Goal: Communication & Community: Answer question/provide support

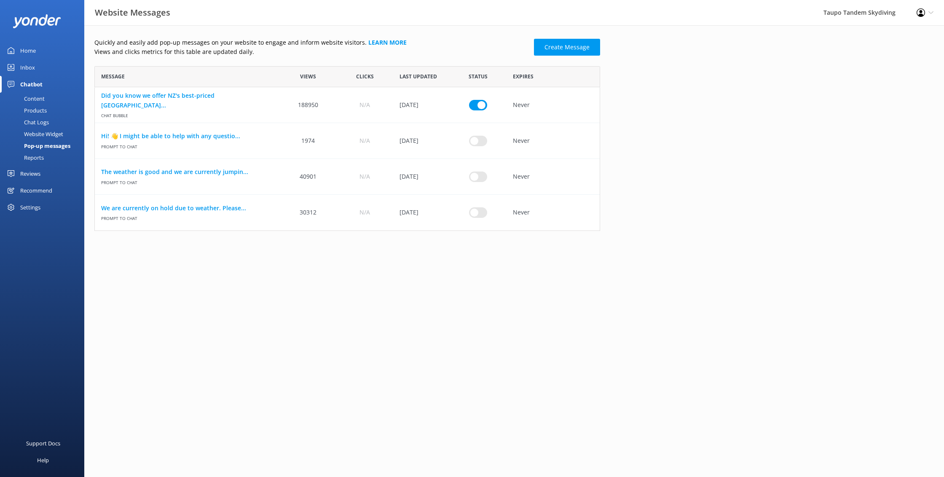
scroll to position [165, 506]
click at [480, 176] on input "row" at bounding box center [478, 176] width 18 height 11
checkbox input "true"
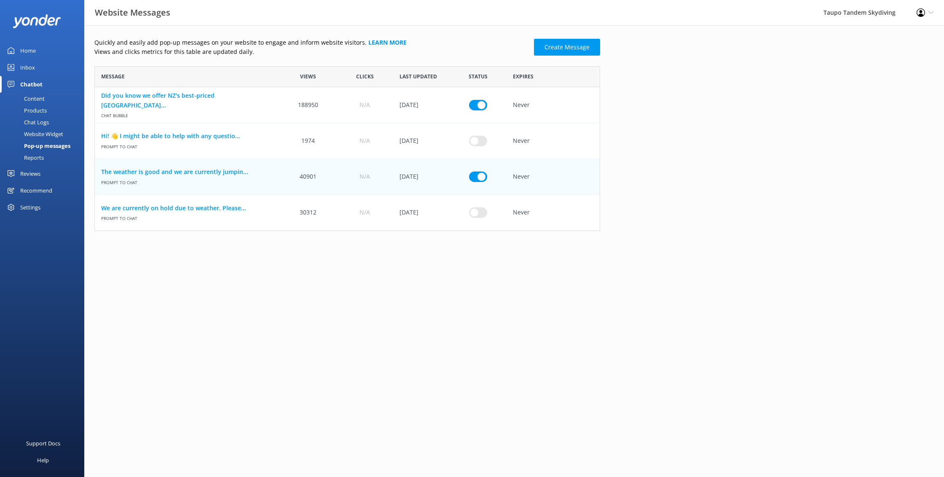
click at [377, 298] on html "Website Messages Taupo Tandem Skydiving Profile Settings Logout Home Inbox Chat…" at bounding box center [472, 238] width 944 height 477
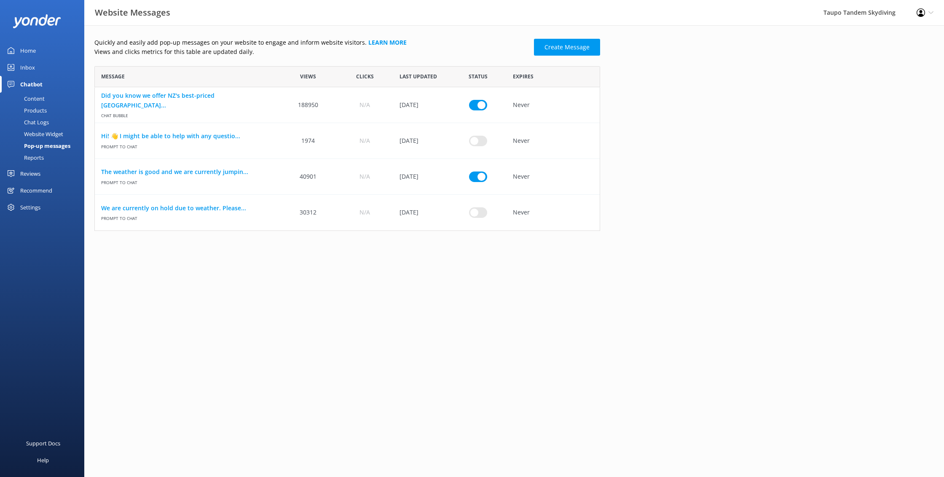
scroll to position [165, 506]
click at [380, 348] on html "Website Messages Taupo Tandem Skydiving Profile Settings Logout Home Inbox Chat…" at bounding box center [472, 238] width 944 height 477
click at [129, 173] on link "The weather is good and we are currently jumpin..." at bounding box center [187, 171] width 172 height 9
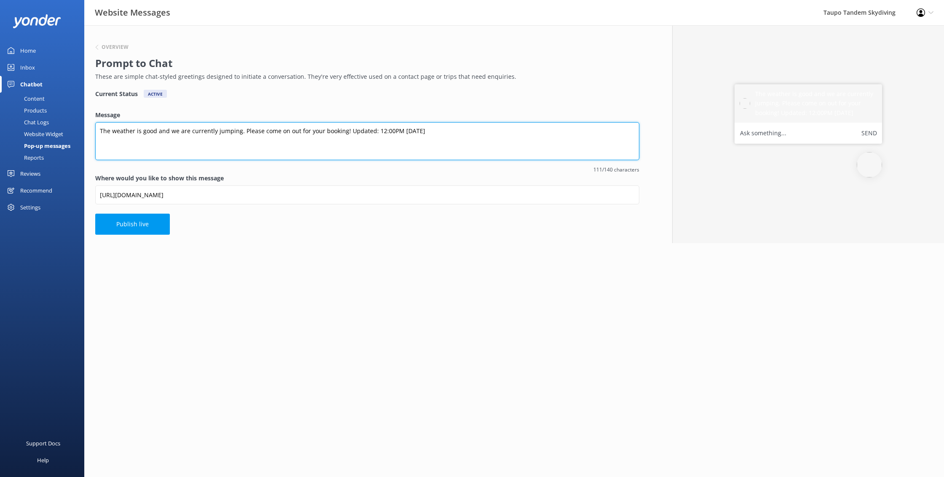
click at [400, 129] on textarea "The weather is good and we are currently jumping. Please come on out for your b…" at bounding box center [367, 141] width 544 height 38
type textarea "The weather is good and we are currently jumping. Please come on out for your b…"
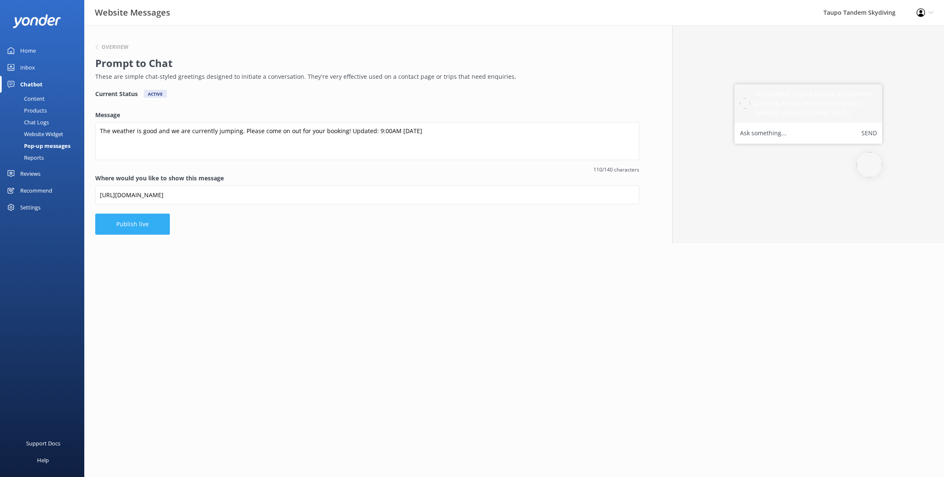
click at [149, 228] on button "Publish live" at bounding box center [132, 224] width 75 height 21
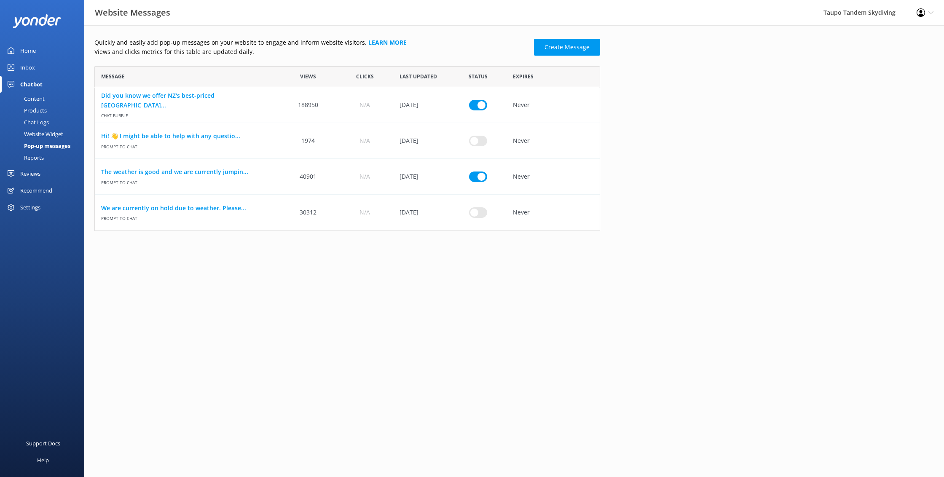
scroll to position [165, 506]
